Goal: Information Seeking & Learning: Learn about a topic

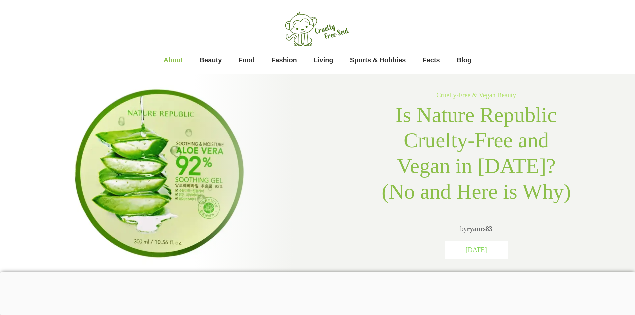
click at [171, 58] on span "About" at bounding box center [173, 59] width 19 height 13
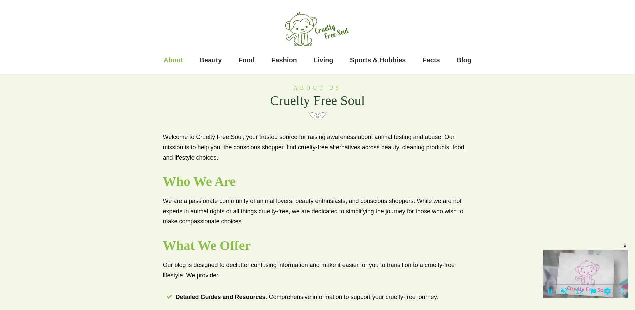
click at [321, 34] on img at bounding box center [317, 29] width 67 height 39
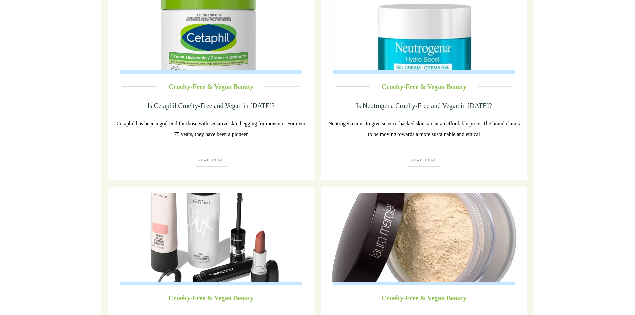
scroll to position [1166, 0]
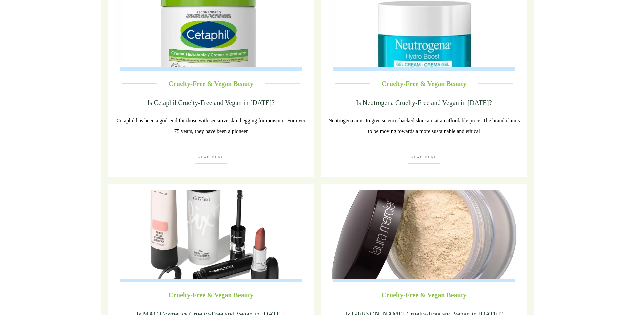
click at [173, 67] on div at bounding box center [211, 23] width 193 height 88
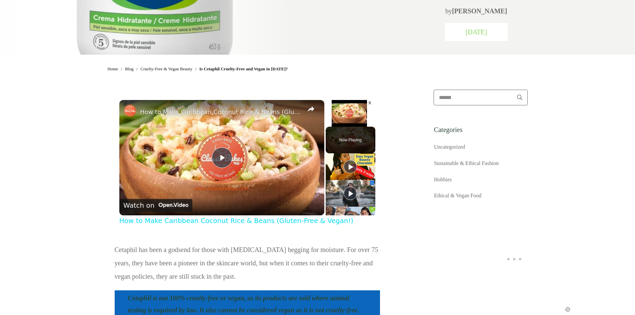
scroll to position [167, 0]
